Goal: Task Accomplishment & Management: Manage account settings

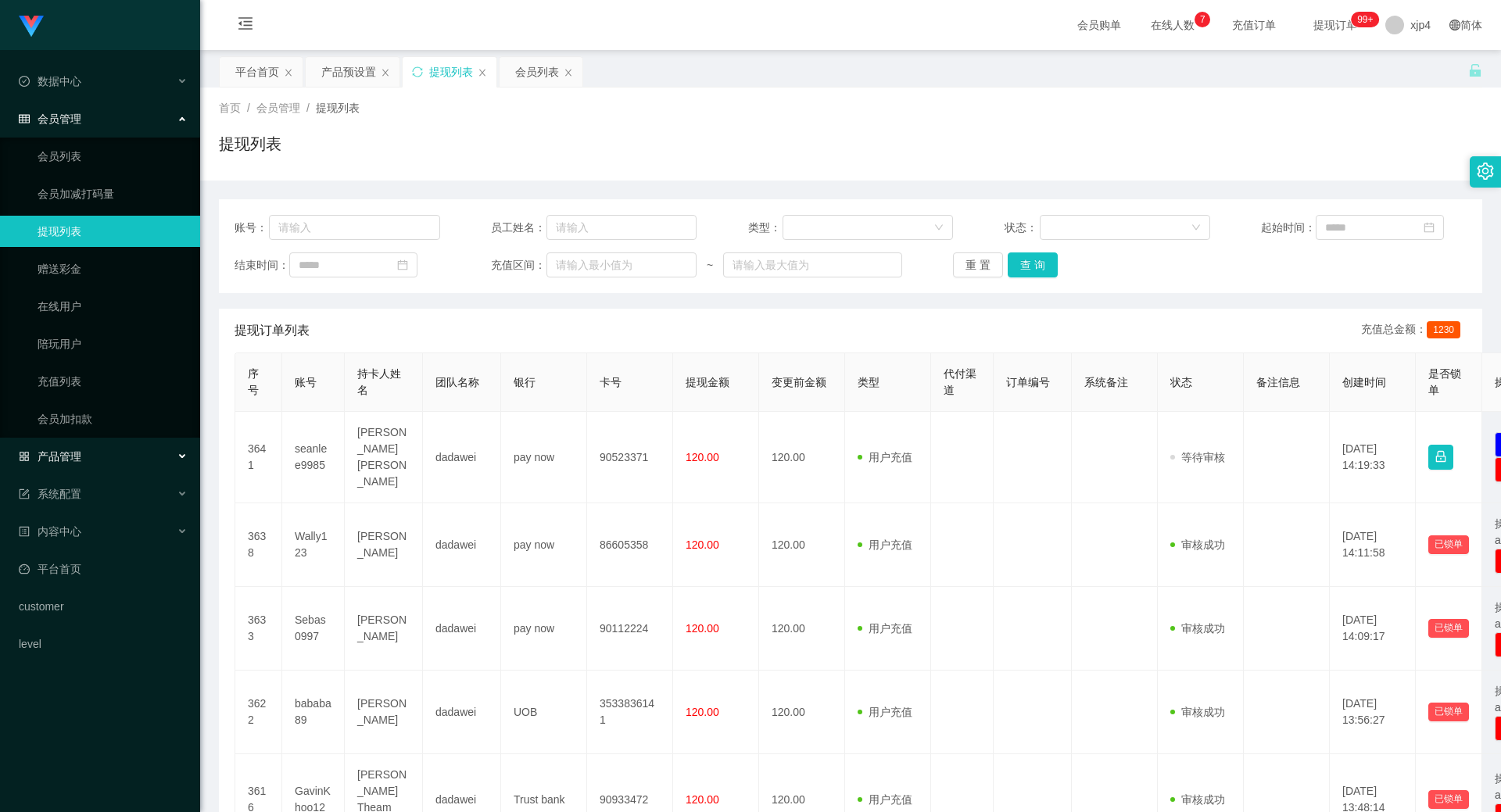
click at [72, 425] on span "产品管理" at bounding box center [50, 456] width 63 height 13
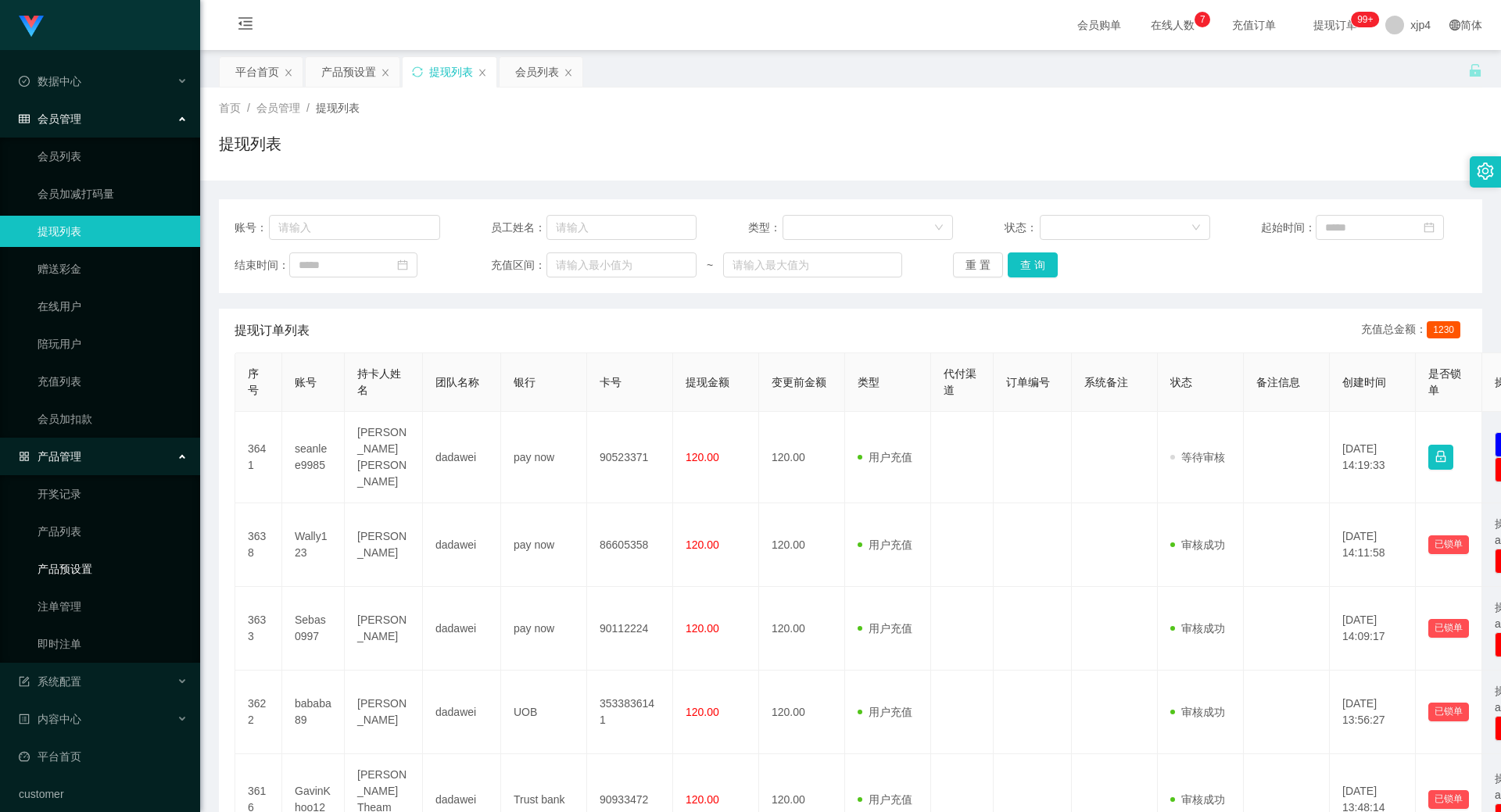
click at [74, 425] on link "产品预设置" at bounding box center [112, 568] width 150 height 31
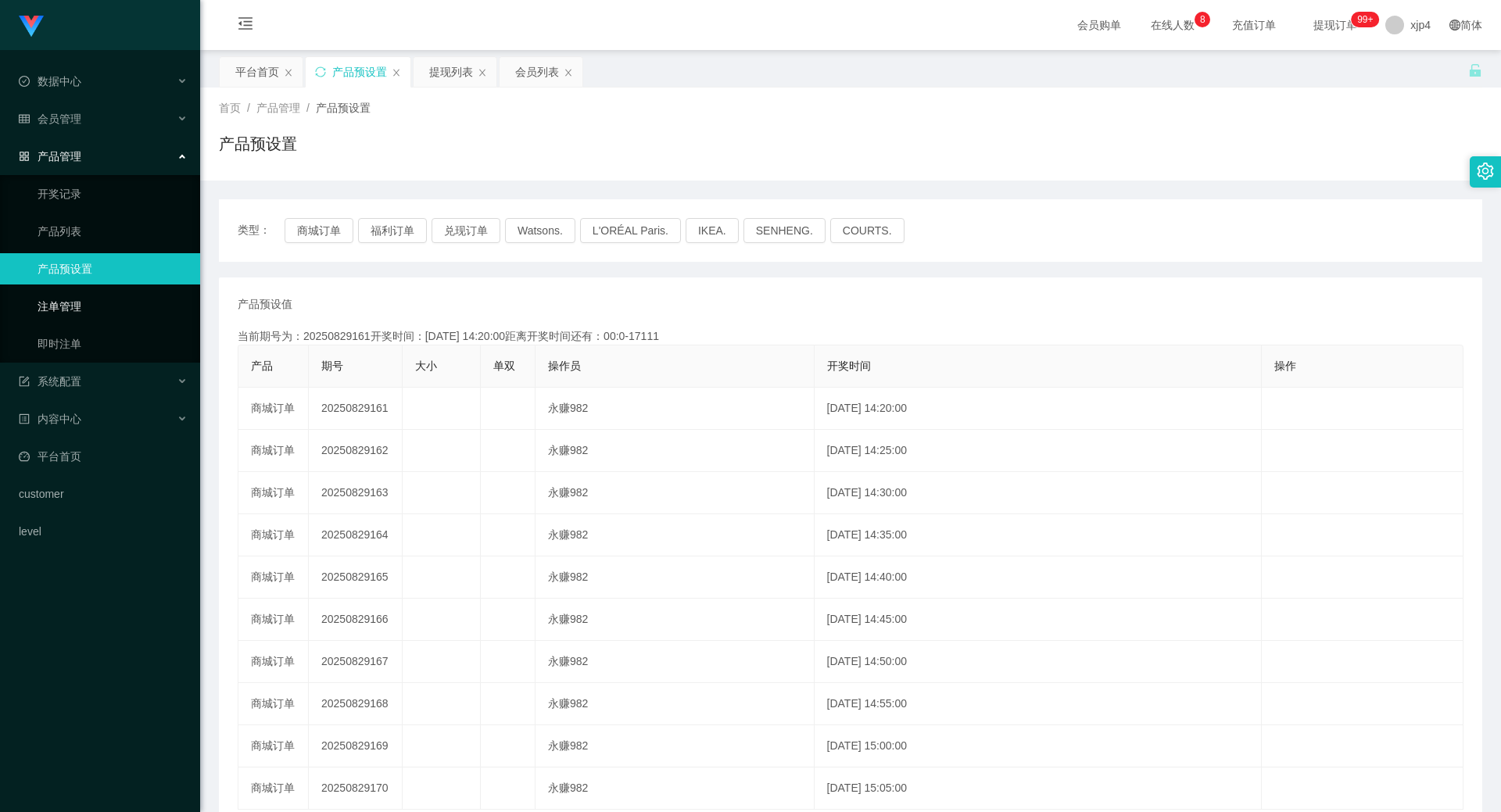
click at [97, 314] on link "注单管理" at bounding box center [112, 305] width 150 height 31
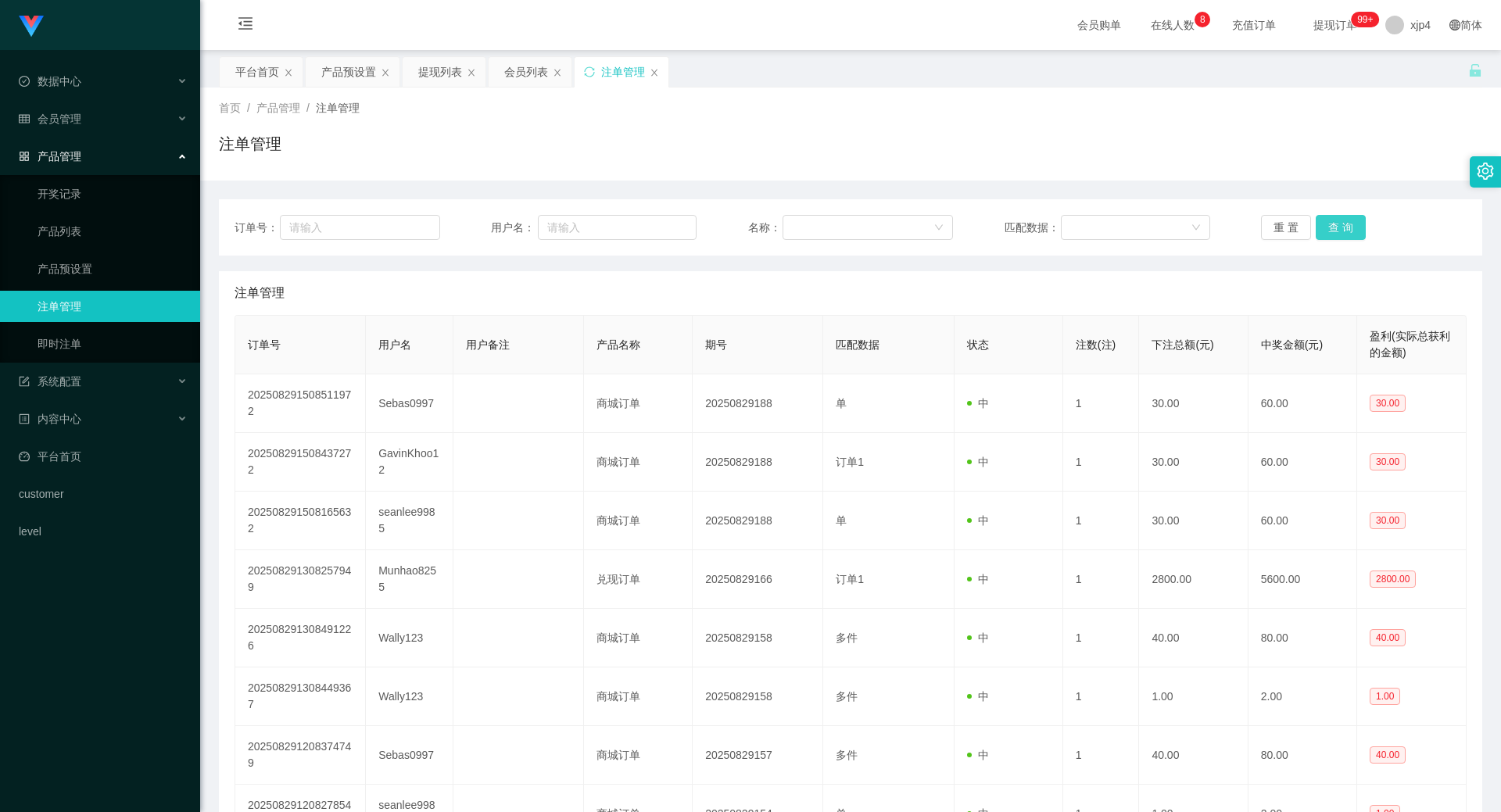
click at [863, 225] on button "查 询" at bounding box center [1341, 227] width 50 height 25
click at [863, 225] on div "重 置 查 询" at bounding box center [1364, 227] width 206 height 25
click at [863, 225] on button "查 询" at bounding box center [1341, 227] width 50 height 25
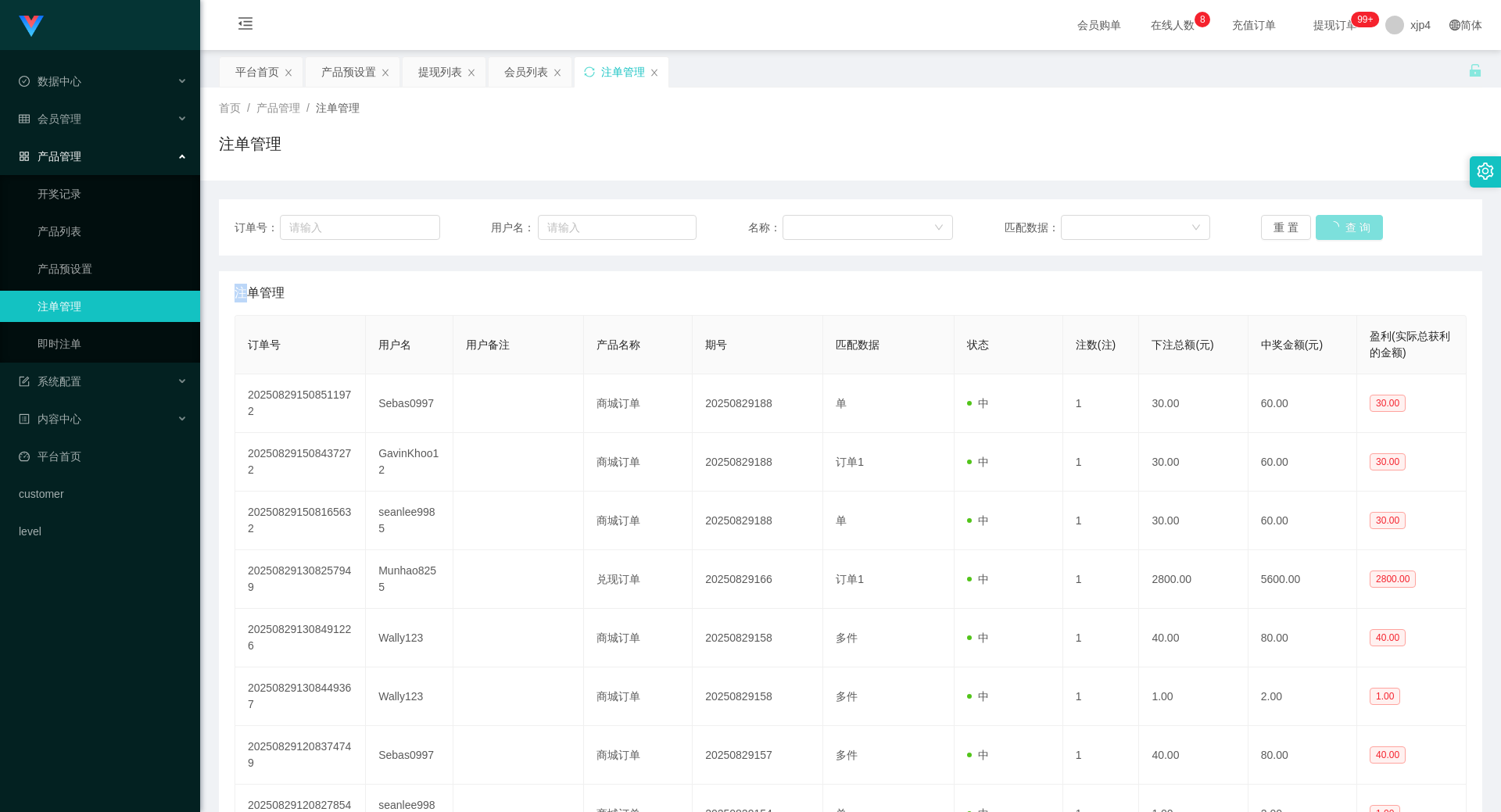
click at [863, 225] on div "重 置 查 询" at bounding box center [1364, 227] width 206 height 25
click at [863, 225] on button "查 询" at bounding box center [1341, 227] width 50 height 25
click at [863, 225] on div "重 置 查 询" at bounding box center [1364, 227] width 206 height 25
click at [75, 113] on span "会员管理" at bounding box center [50, 118] width 63 height 13
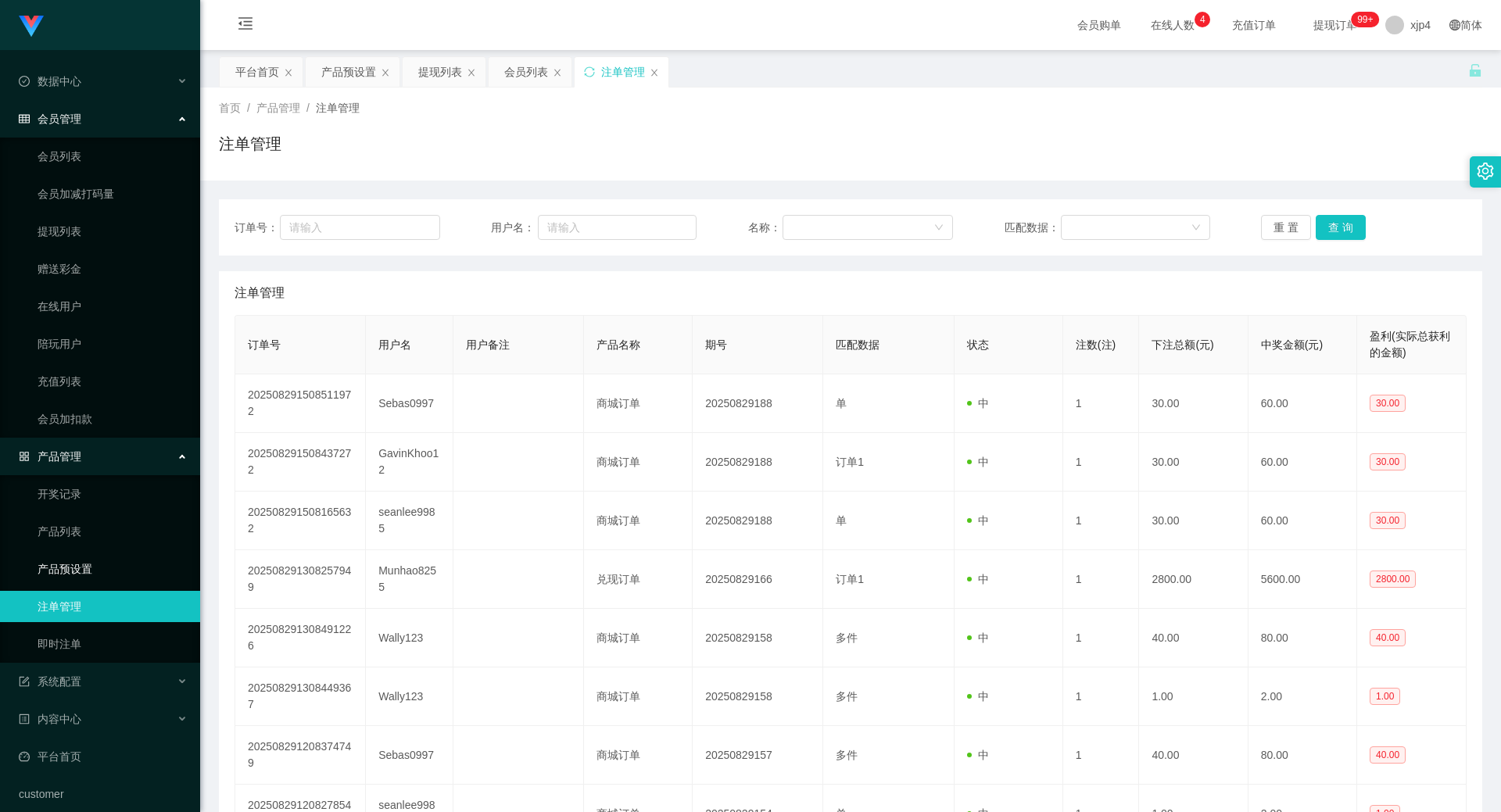
click at [71, 425] on link "产品预设置" at bounding box center [112, 568] width 150 height 31
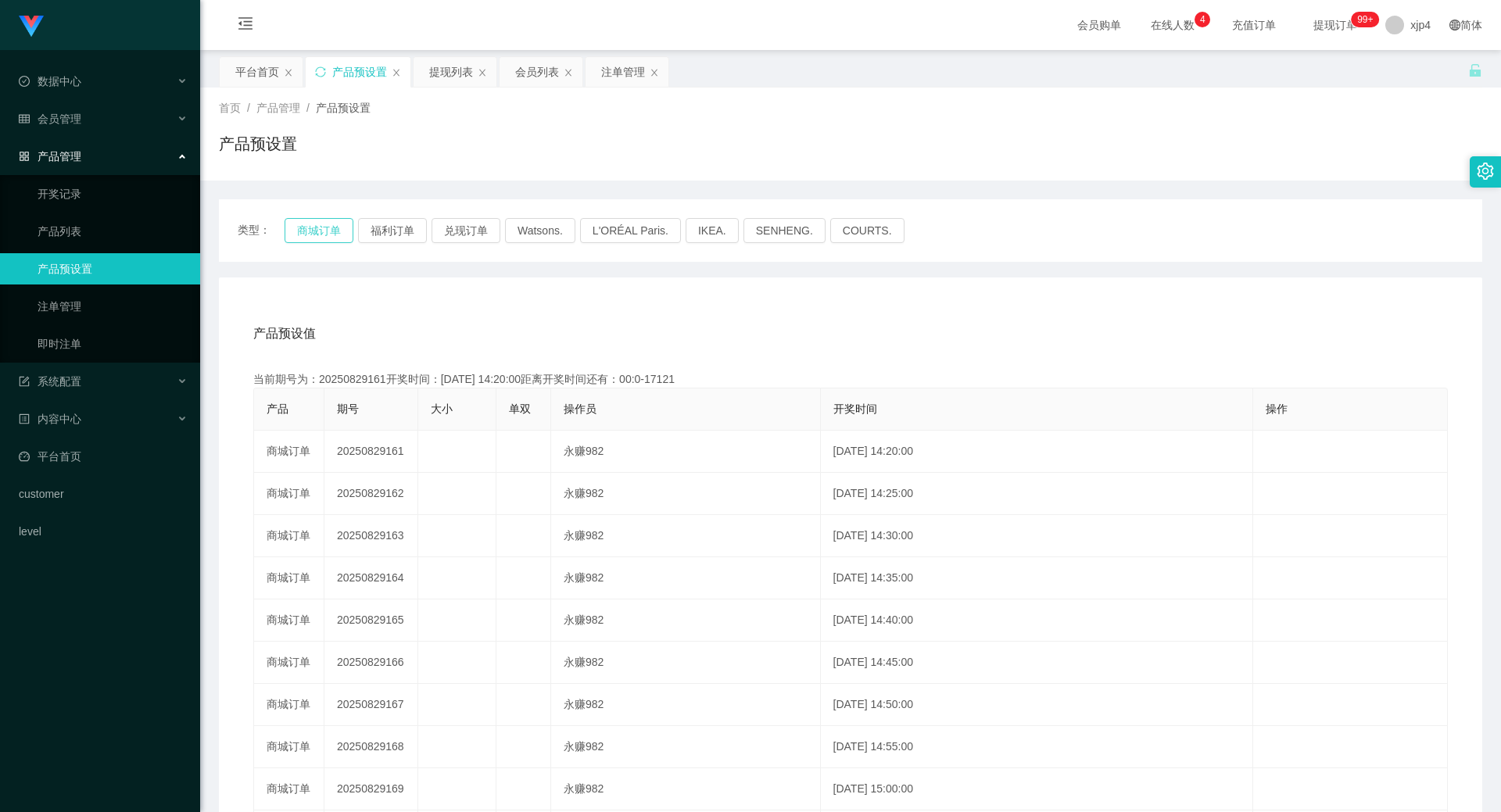
click at [322, 225] on button "商城订单" at bounding box center [319, 230] width 69 height 25
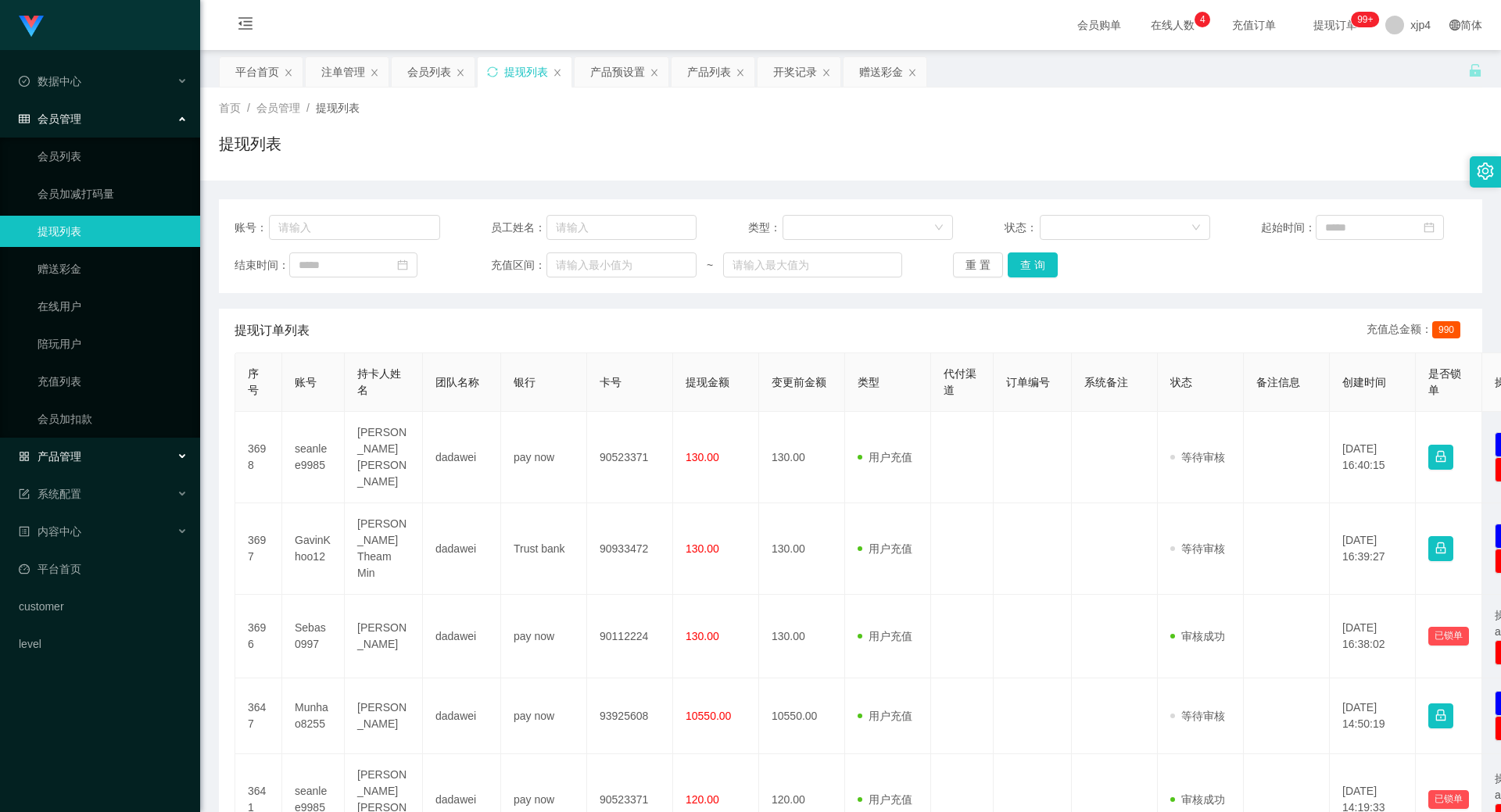
drag, startPoint x: 57, startPoint y: 449, endPoint x: 64, endPoint y: 439, distance: 12.2
click at [57, 450] on span "产品管理" at bounding box center [50, 456] width 63 height 13
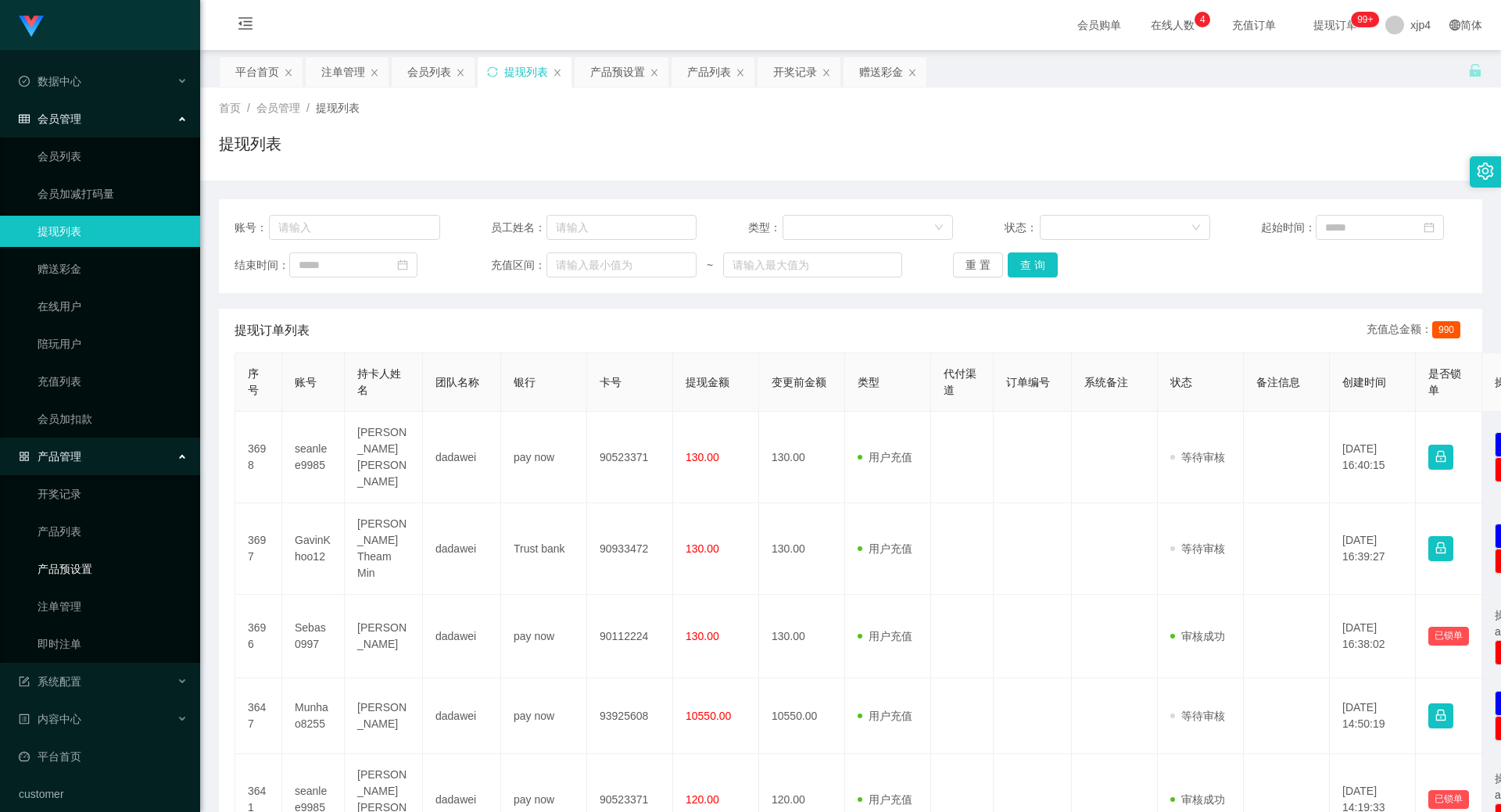
click at [97, 566] on link "产品预设置" at bounding box center [112, 568] width 150 height 31
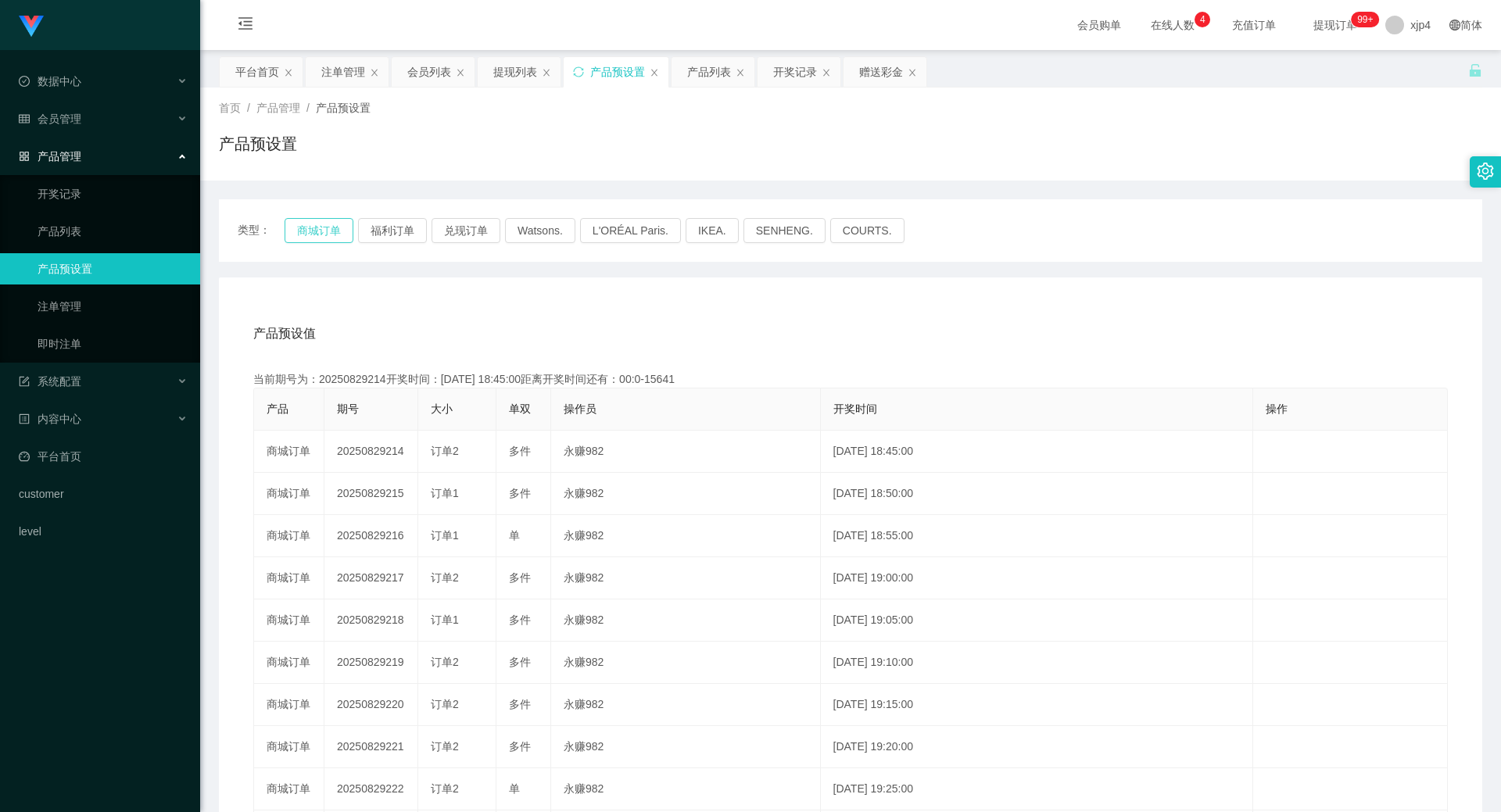
click at [320, 232] on button "商城订单" at bounding box center [319, 230] width 69 height 25
click at [60, 117] on span "会员管理" at bounding box center [50, 118] width 63 height 13
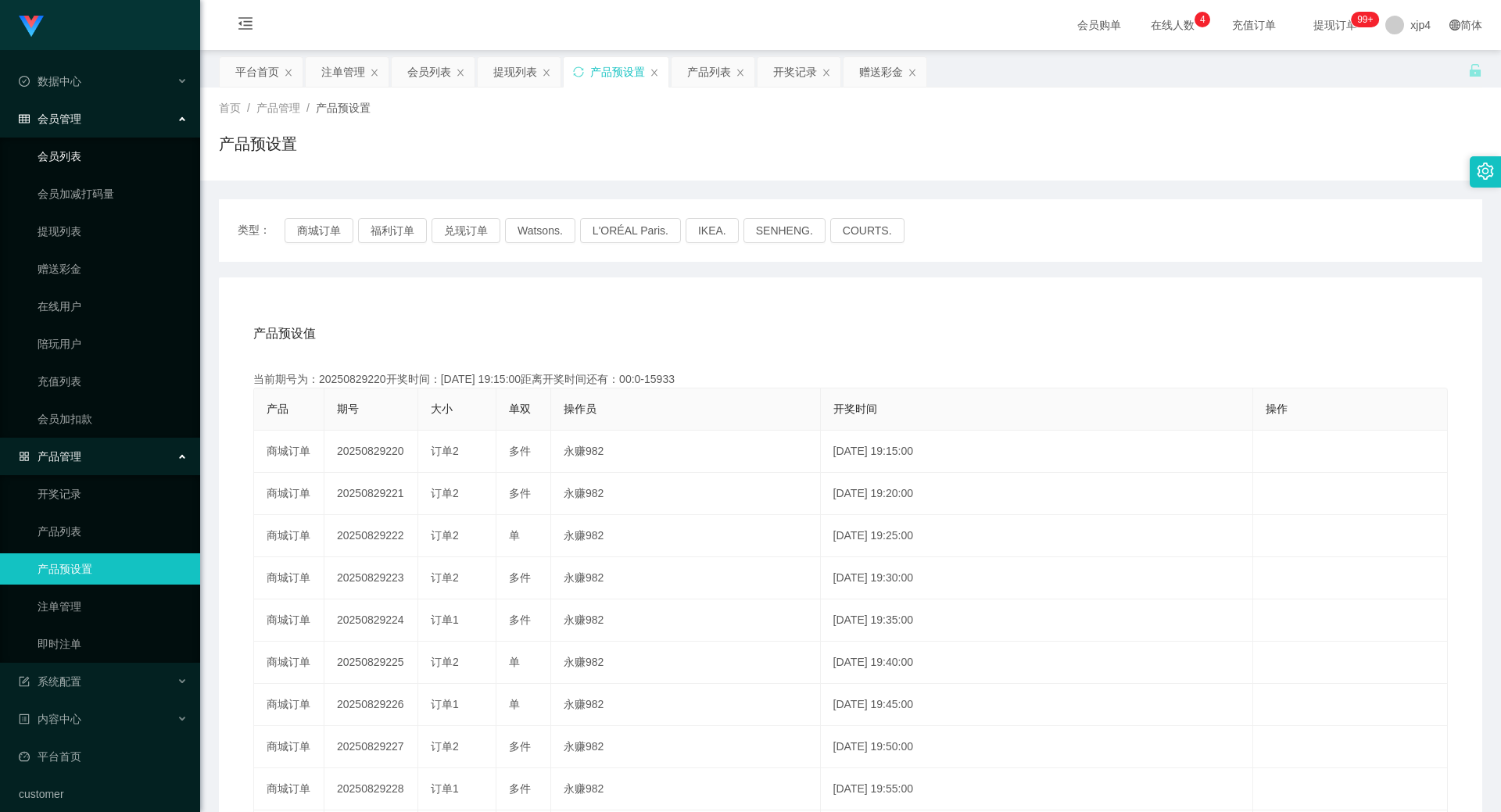
click at [68, 149] on link "会员列表" at bounding box center [112, 155] width 150 height 31
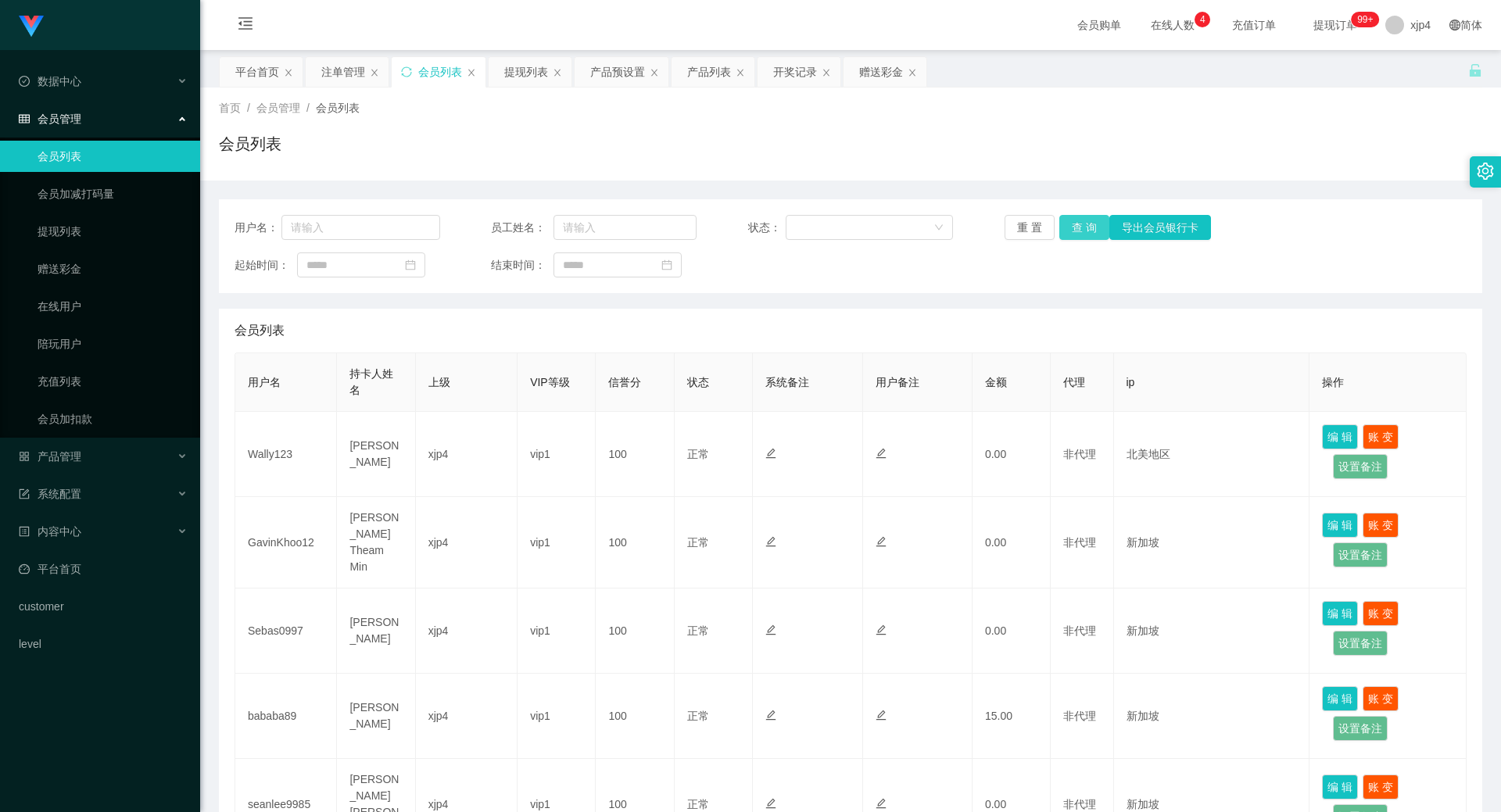
click at [1077, 228] on button "查 询" at bounding box center [1084, 227] width 50 height 25
click at [1077, 228] on div "重 置 查 询 导出会员银行卡" at bounding box center [1107, 227] width 206 height 25
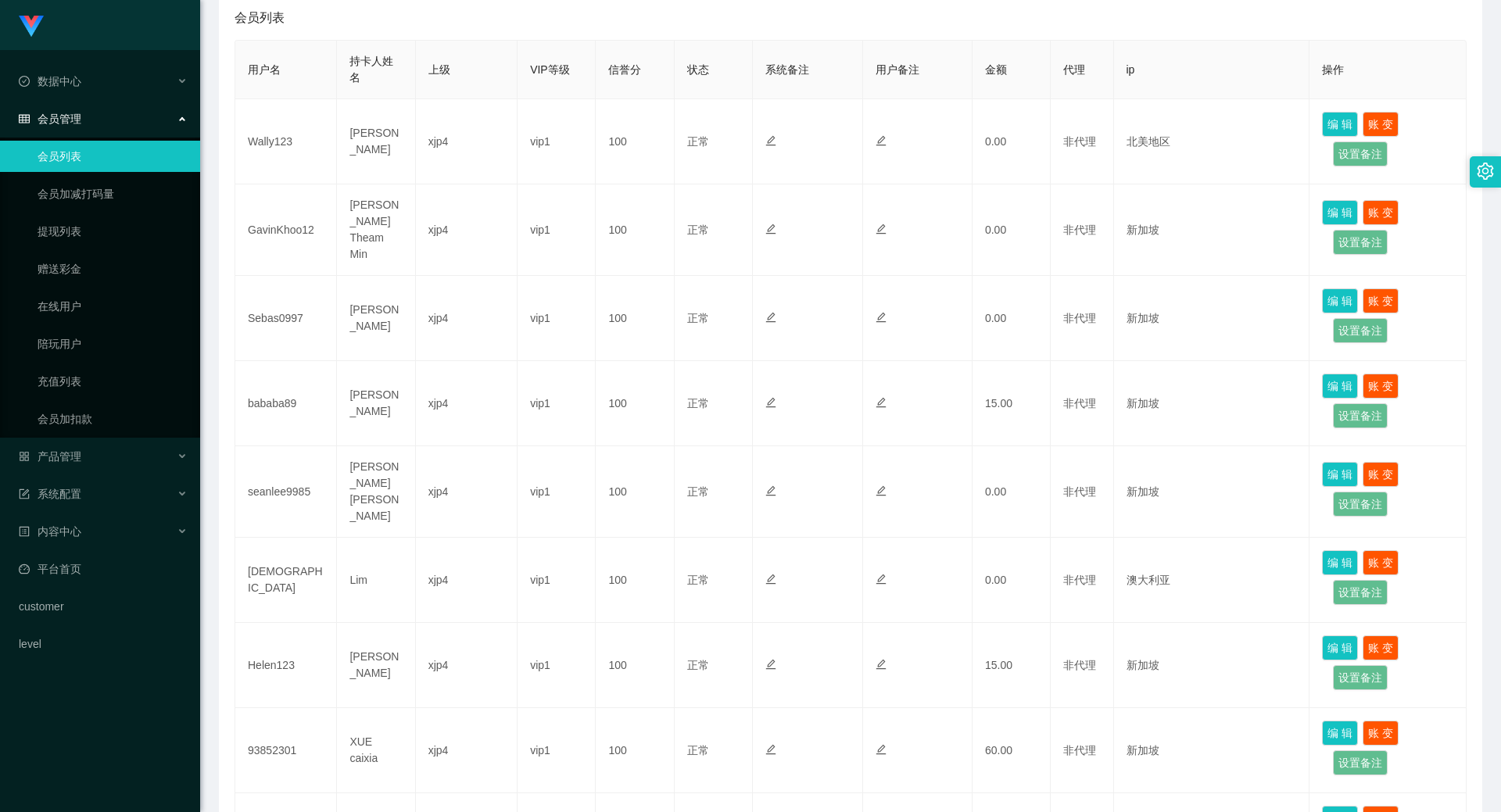
scroll to position [156, 0]
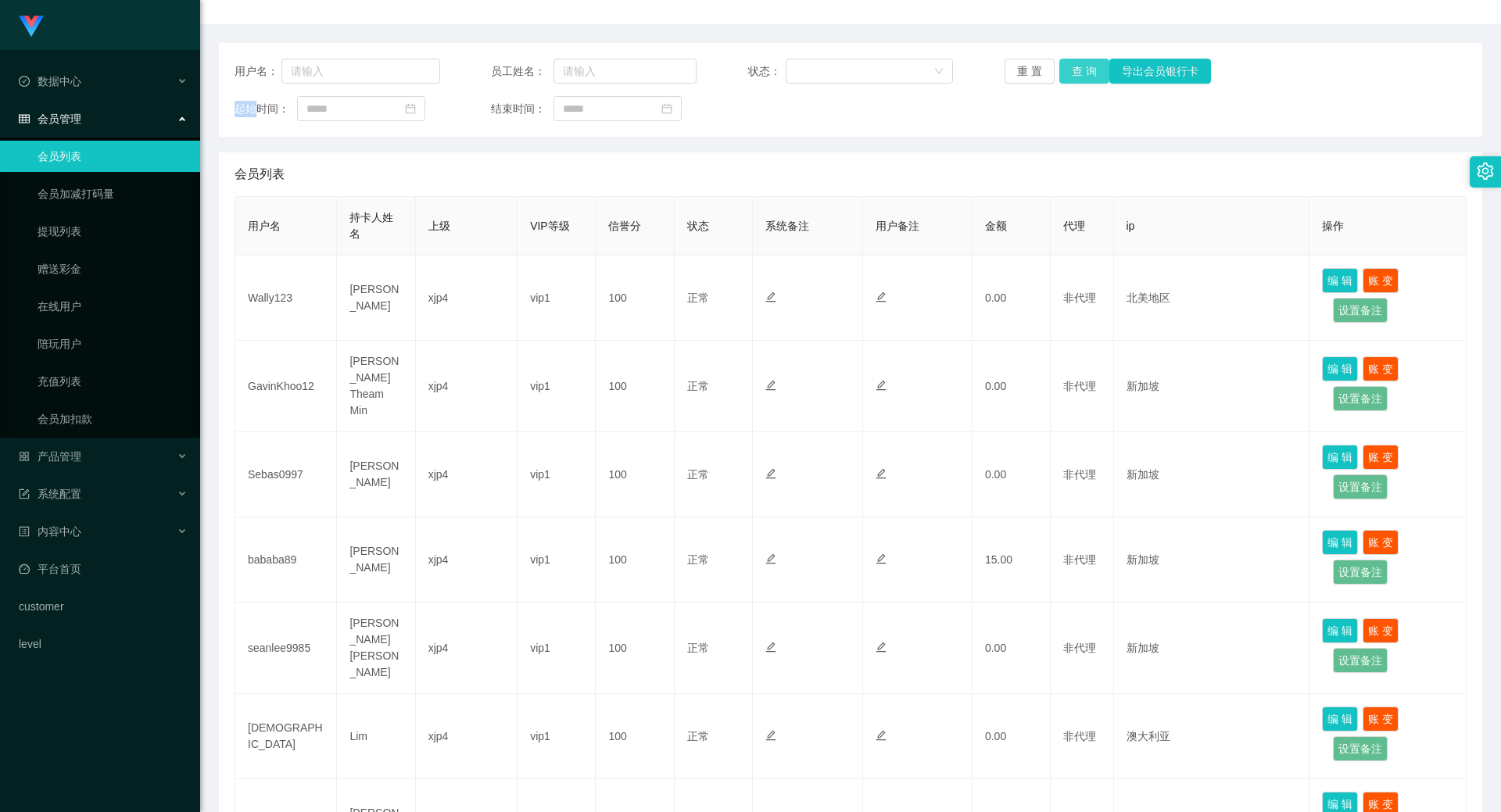
click at [1078, 74] on button "查 询" at bounding box center [1084, 71] width 50 height 25
click at [1078, 74] on div "重 置 查 询 导出会员银行卡" at bounding box center [1107, 71] width 206 height 25
